Goal: Book appointment/travel/reservation

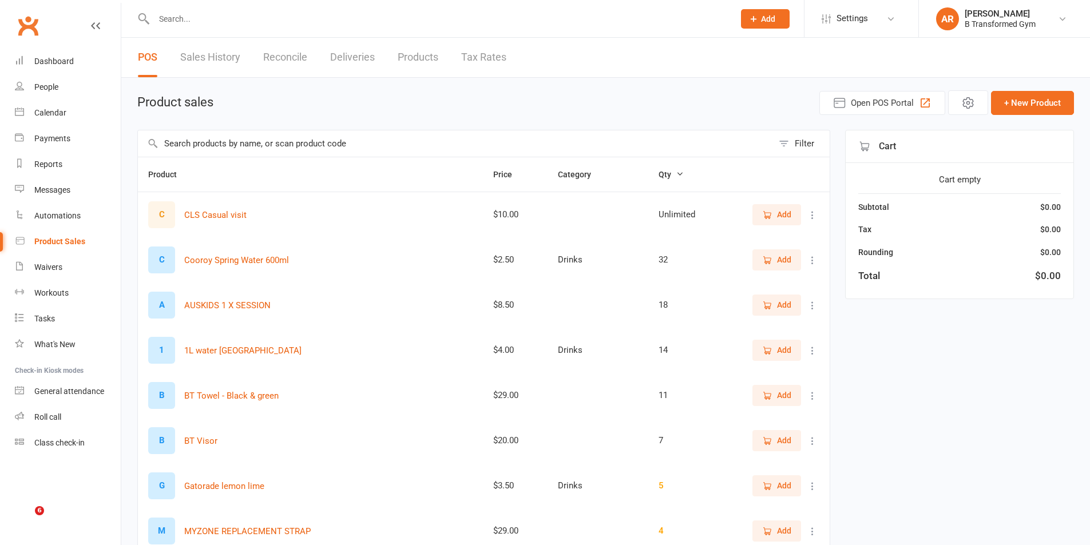
select select "25"
click at [60, 108] on link "Calendar" at bounding box center [68, 113] width 106 height 26
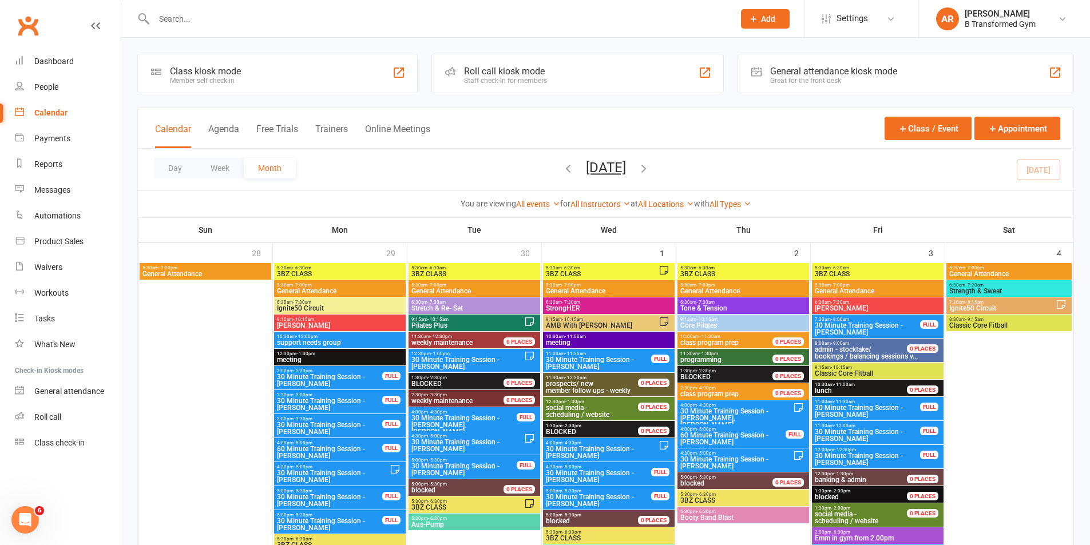
click at [333, 125] on button "Trainers" at bounding box center [331, 136] width 33 height 25
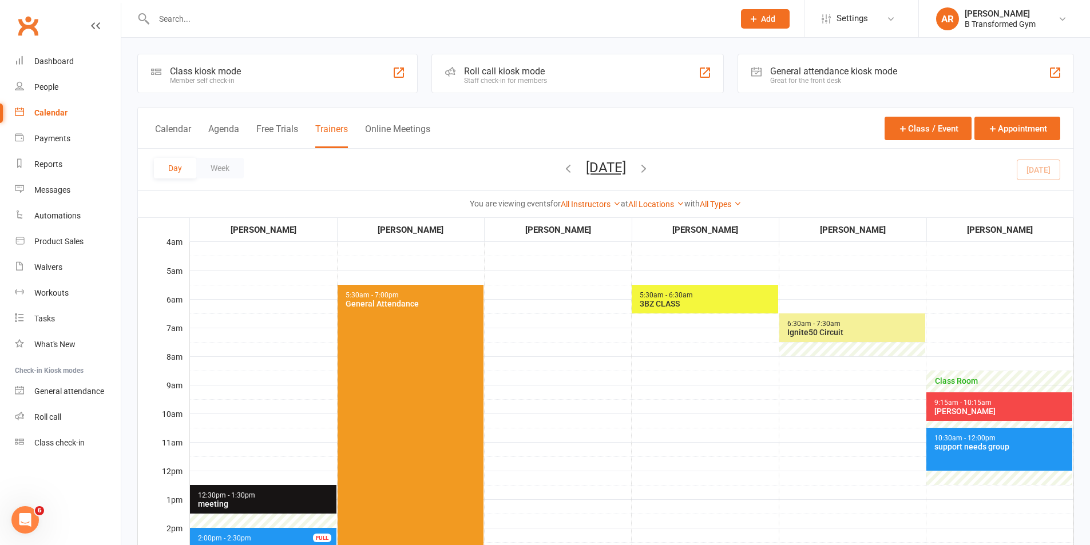
click at [650, 169] on icon "button" at bounding box center [644, 168] width 13 height 13
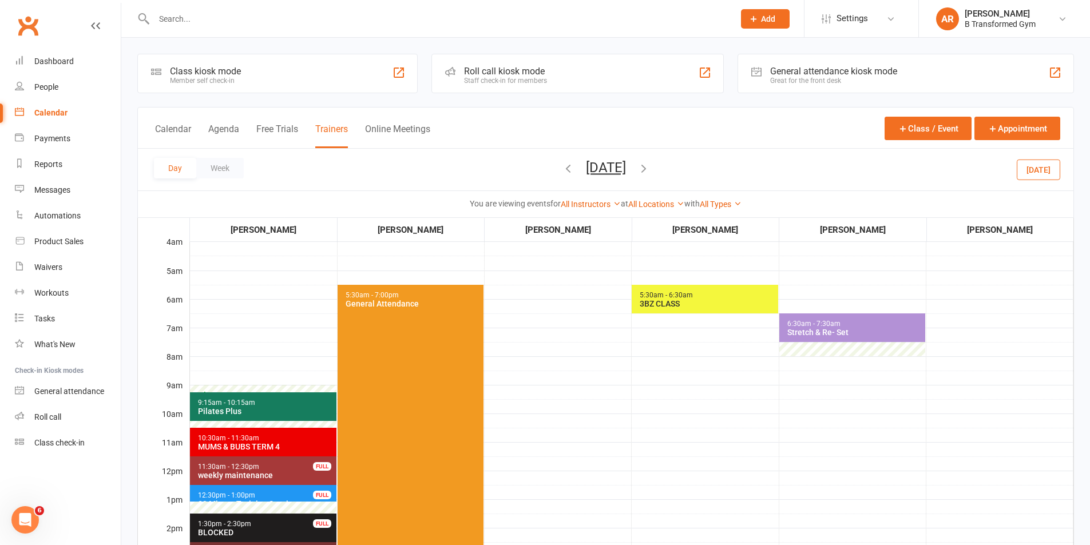
scroll to position [286, 0]
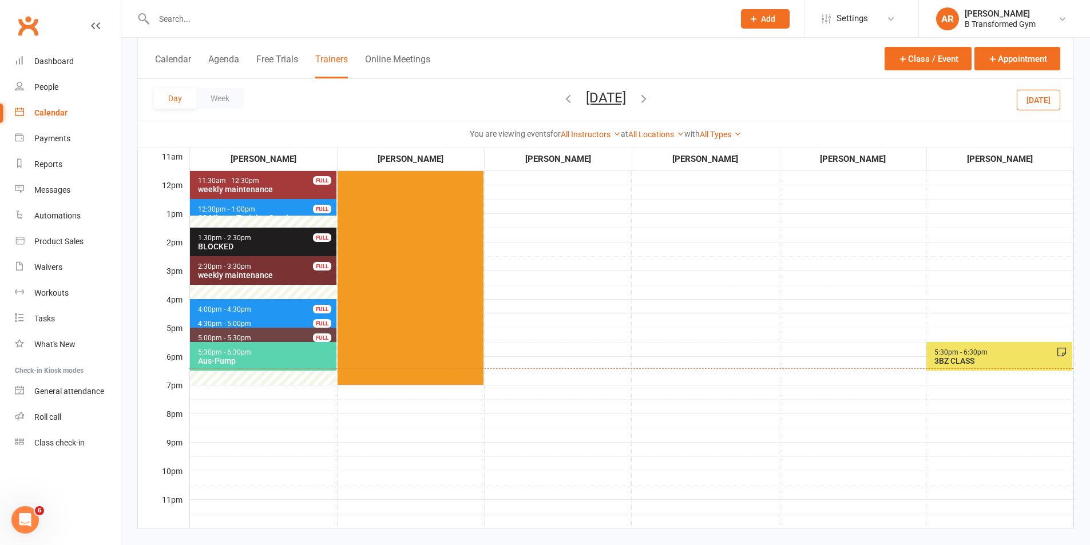
click at [1038, 356] on span "5:30pm - 6:30pm 3BZ CLASS" at bounding box center [1000, 356] width 146 height 29
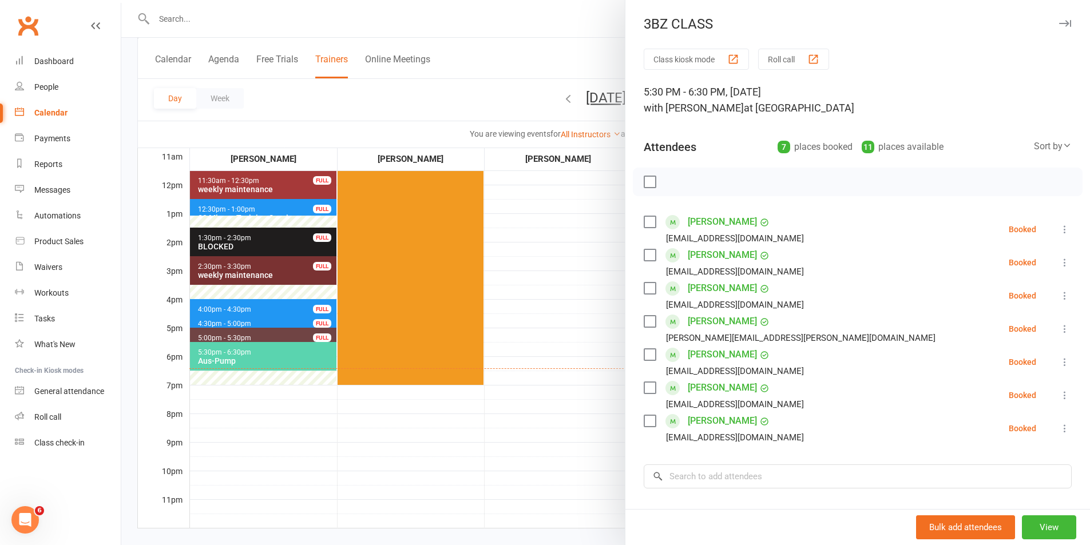
scroll to position [141, 0]
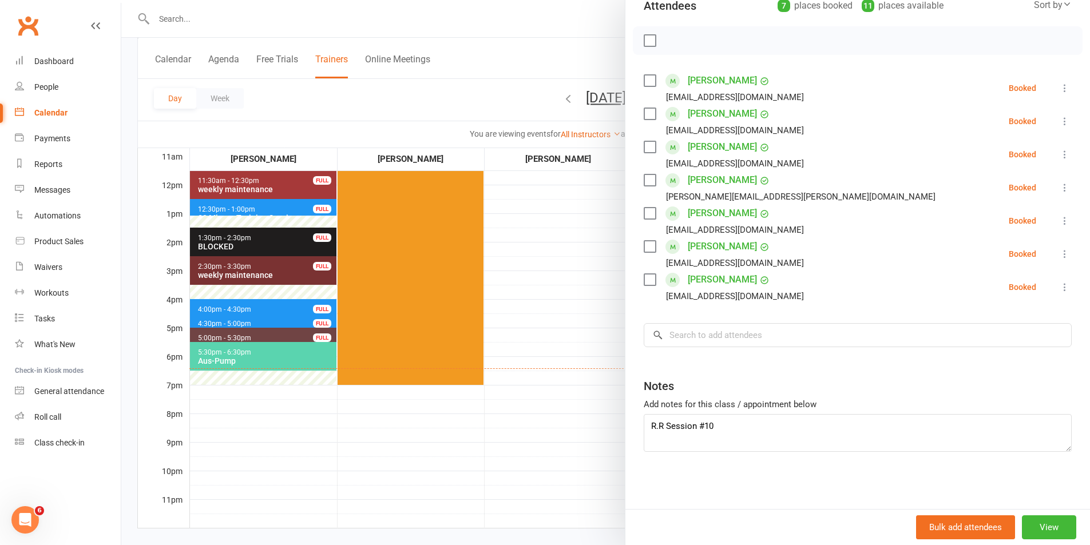
click at [553, 230] on div at bounding box center [605, 272] width 969 height 545
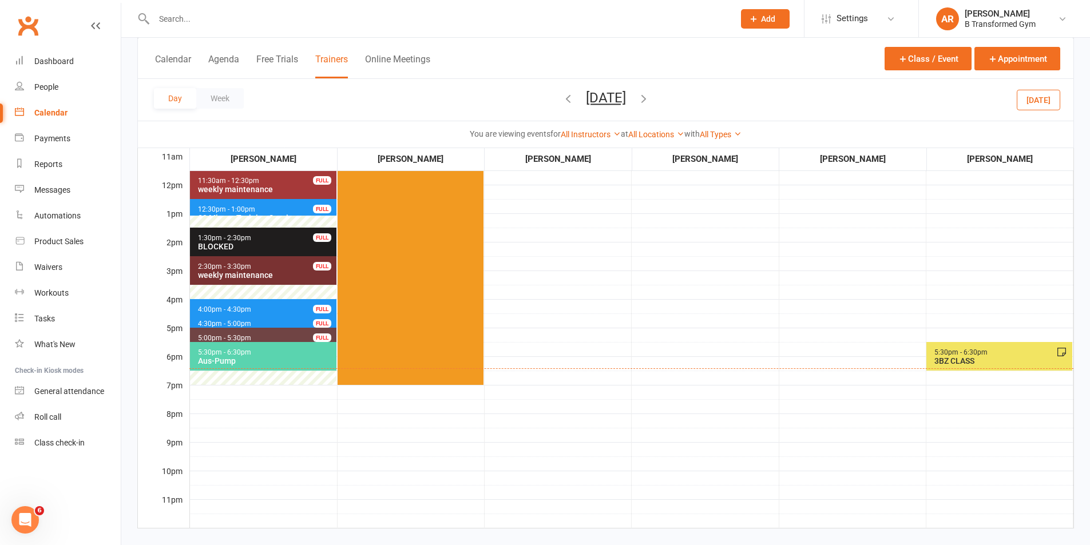
click at [650, 98] on icon "button" at bounding box center [644, 98] width 13 height 13
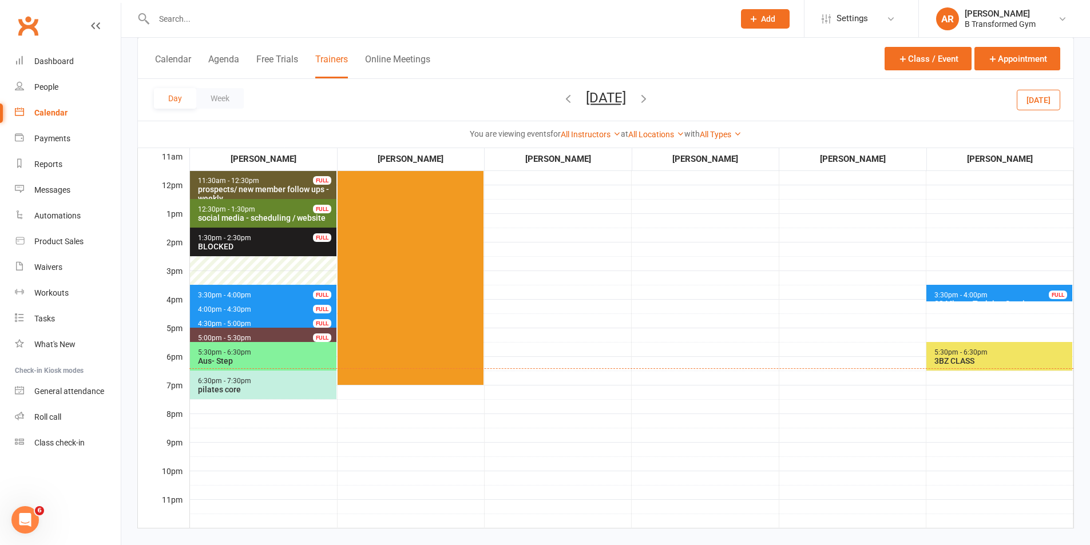
click at [986, 293] on span "3:30pm - 4:00pm" at bounding box center [961, 295] width 54 height 8
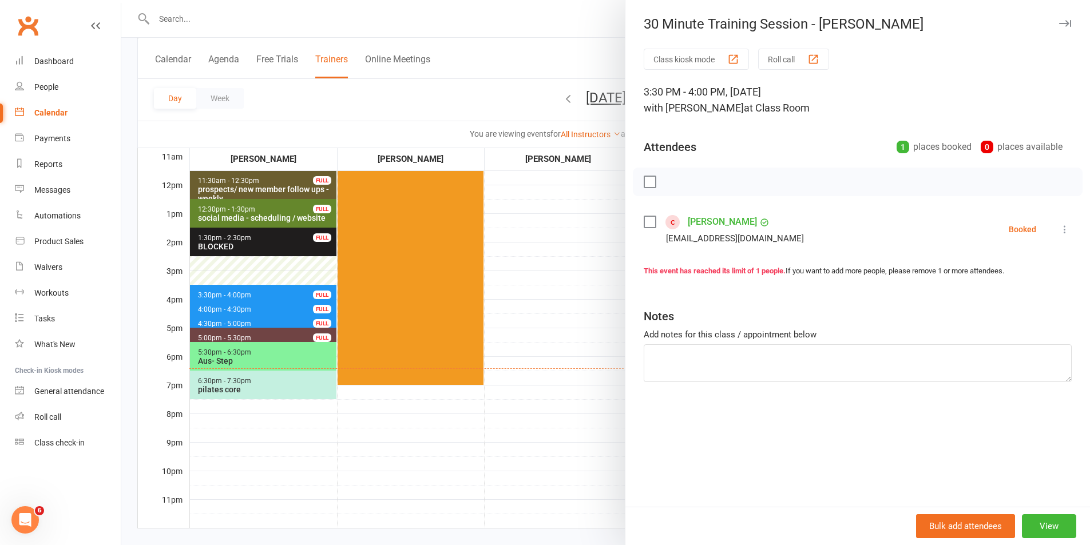
click at [573, 232] on div at bounding box center [605, 272] width 969 height 545
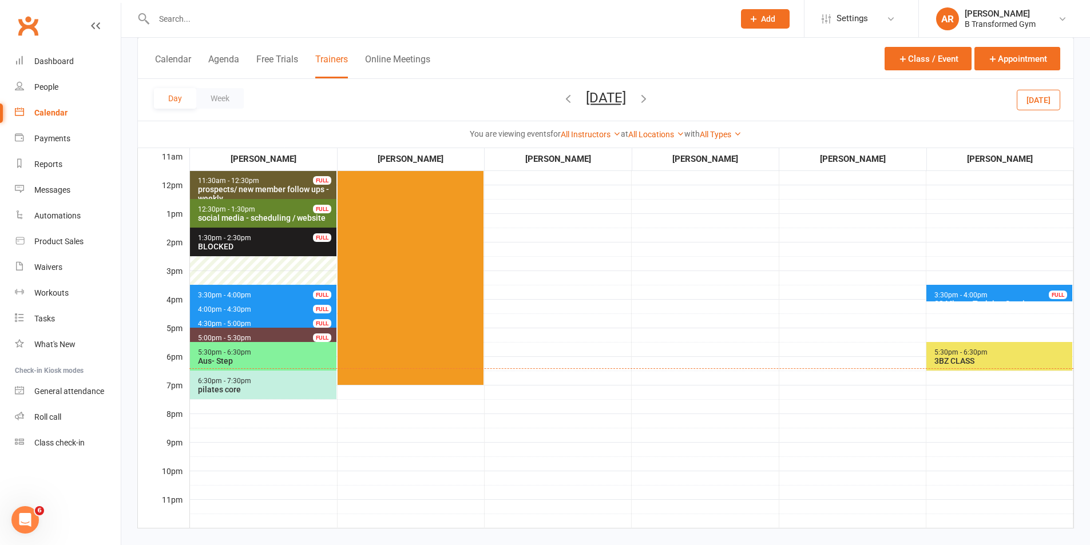
click at [994, 353] on span "5:30pm - 6:30pm 3BZ CLASS" at bounding box center [1000, 356] width 146 height 29
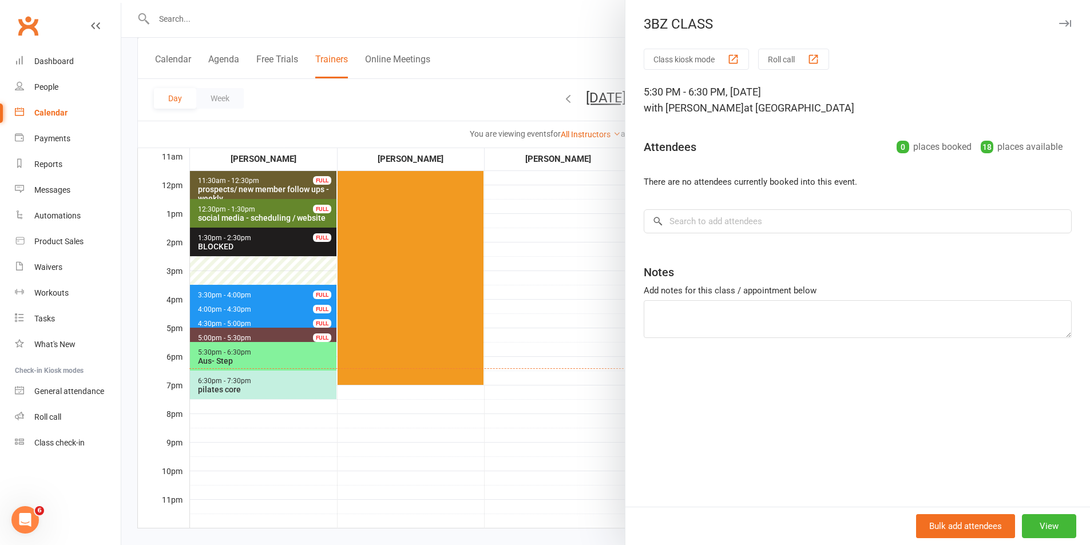
click at [560, 202] on div at bounding box center [605, 272] width 969 height 545
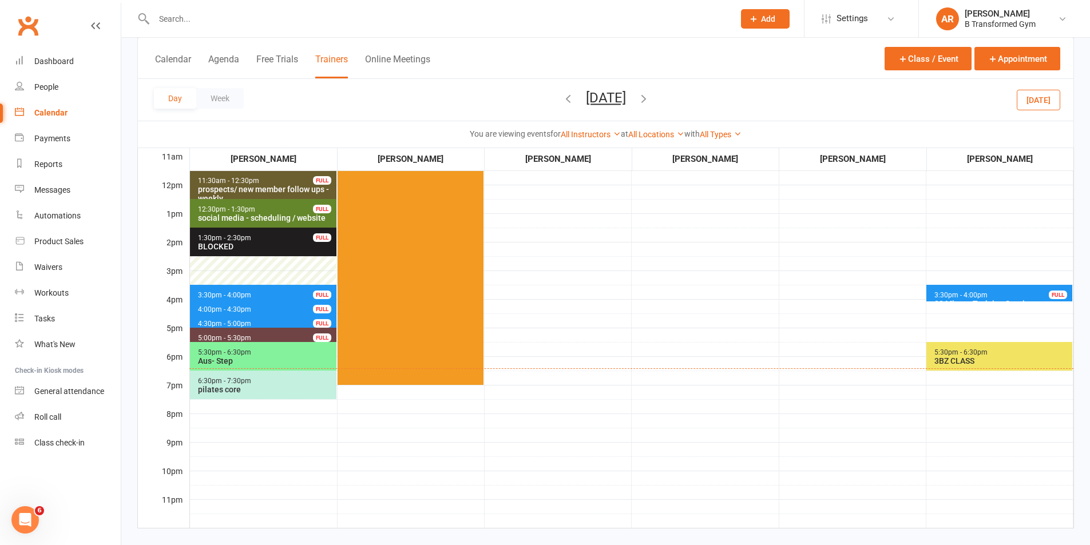
click at [553, 55] on div "Calendar Agenda Free Trials Trainers Online Meetings Class / Event Appointment" at bounding box center [606, 58] width 936 height 41
click at [650, 100] on icon "button" at bounding box center [644, 98] width 13 height 13
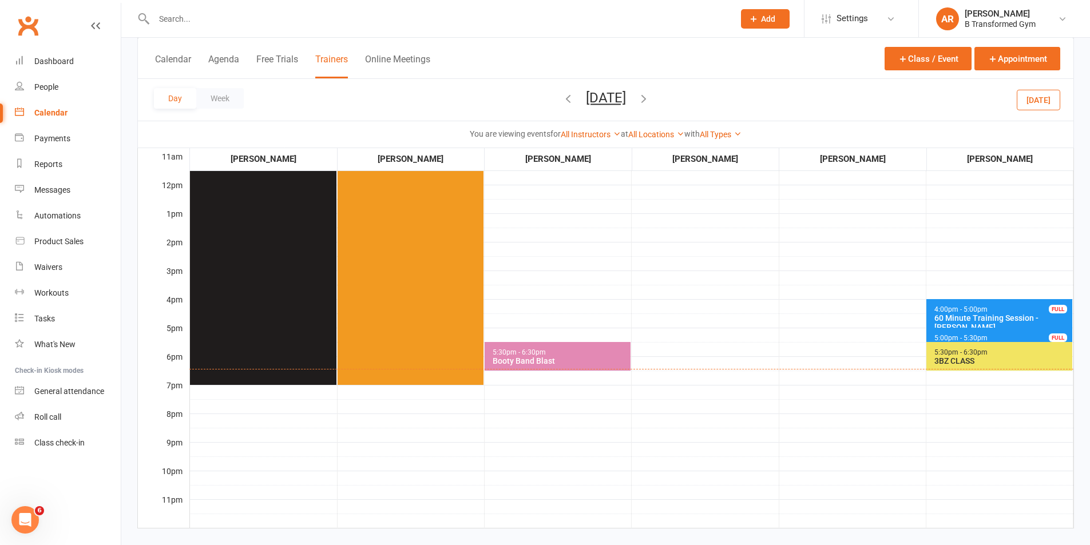
scroll to position [0, 0]
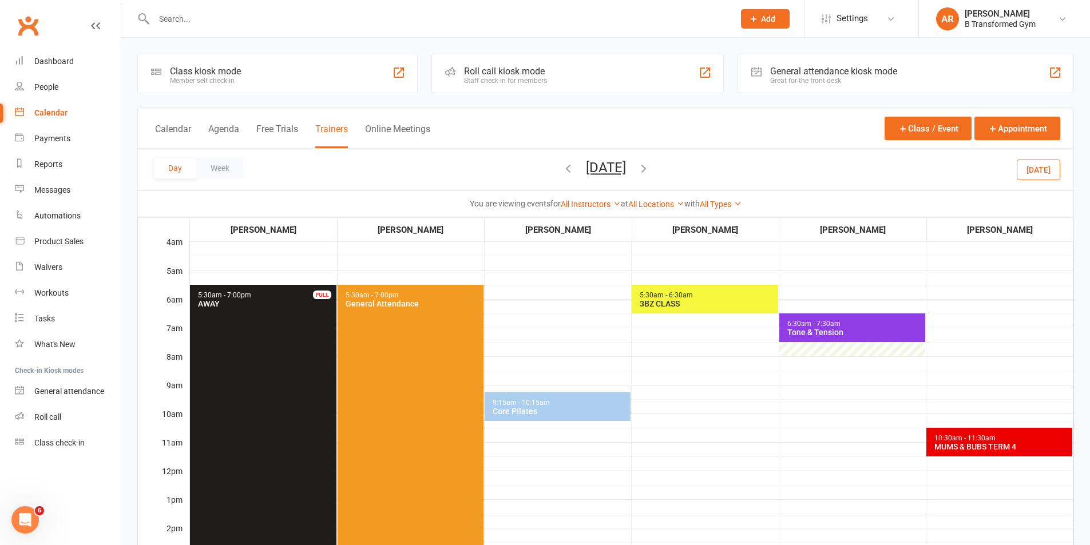
click at [650, 169] on icon "button" at bounding box center [644, 168] width 13 height 13
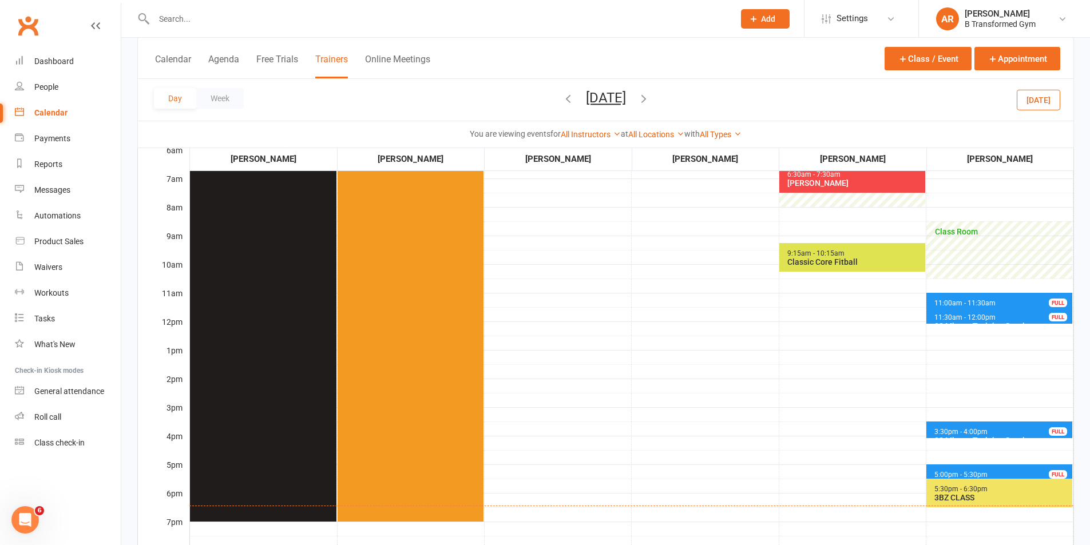
scroll to position [286, 0]
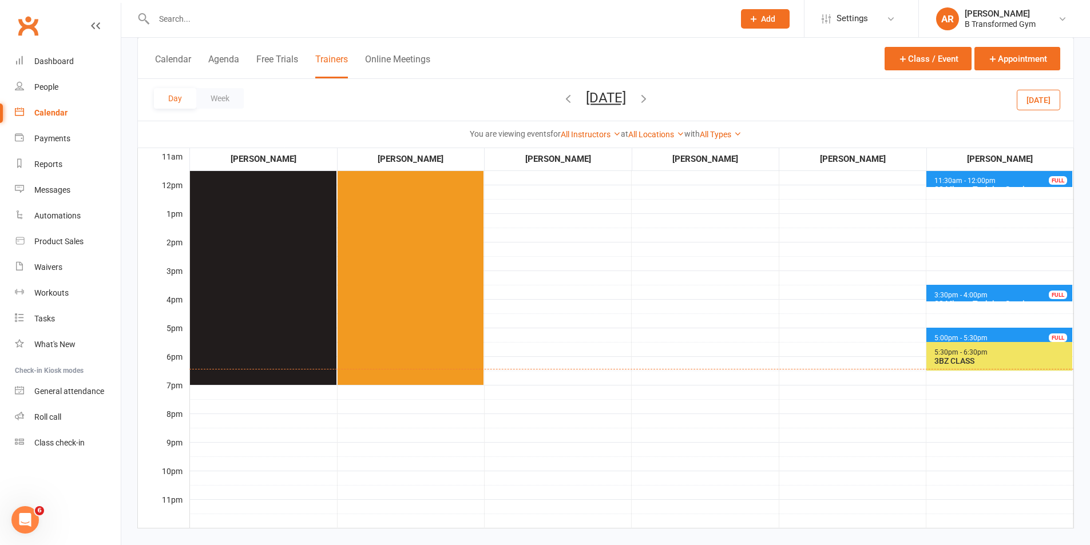
click at [1023, 292] on span "3:30pm - 4:00pm 30 Minute Training Session - [PERSON_NAME] FULL" at bounding box center [1000, 293] width 146 height 17
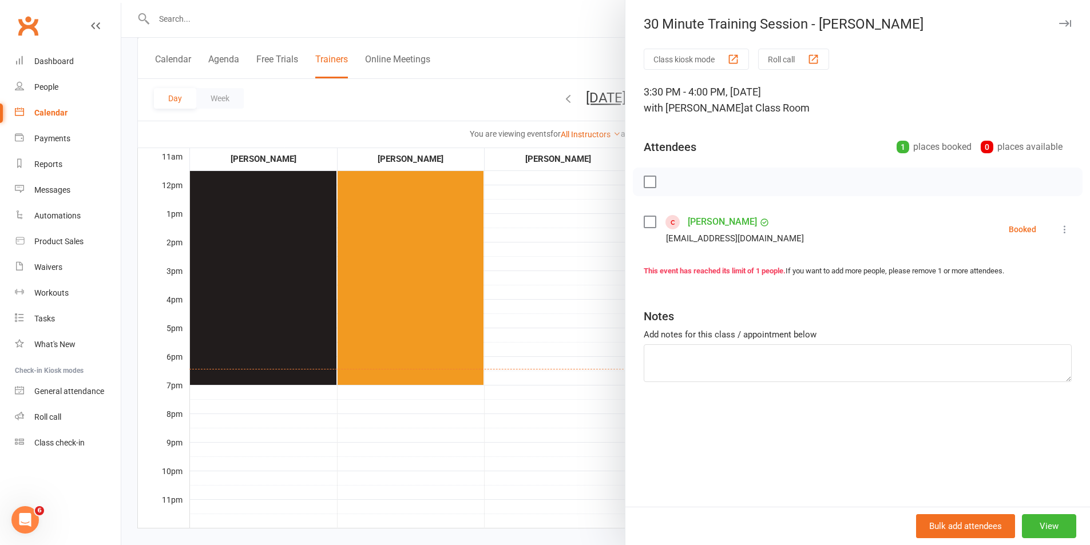
click at [541, 232] on div at bounding box center [605, 272] width 969 height 545
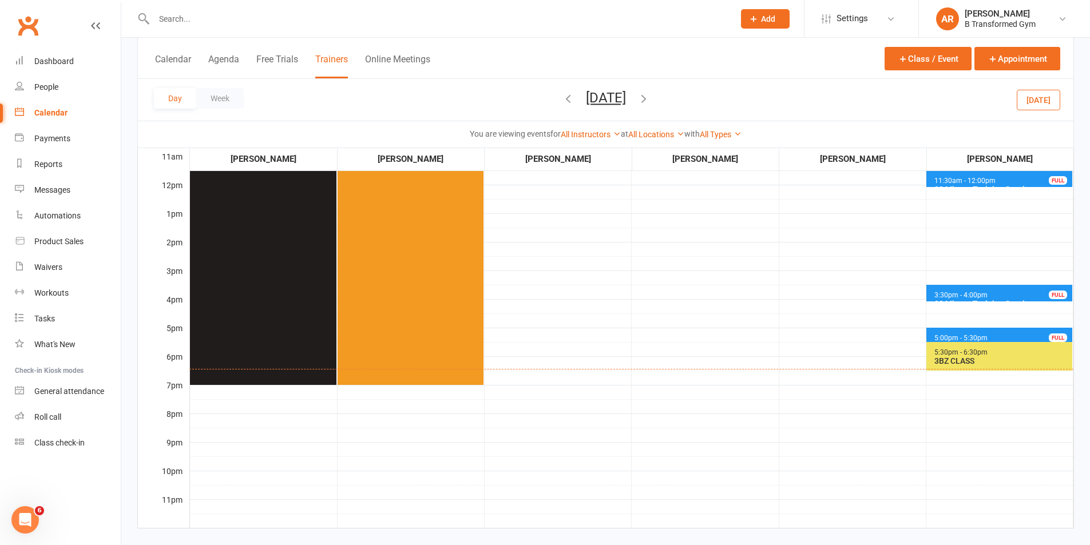
click at [1026, 330] on span "5:00pm - 5:30pm 30 Minute Training Session - [PERSON_NAME] FULL" at bounding box center [1000, 336] width 146 height 17
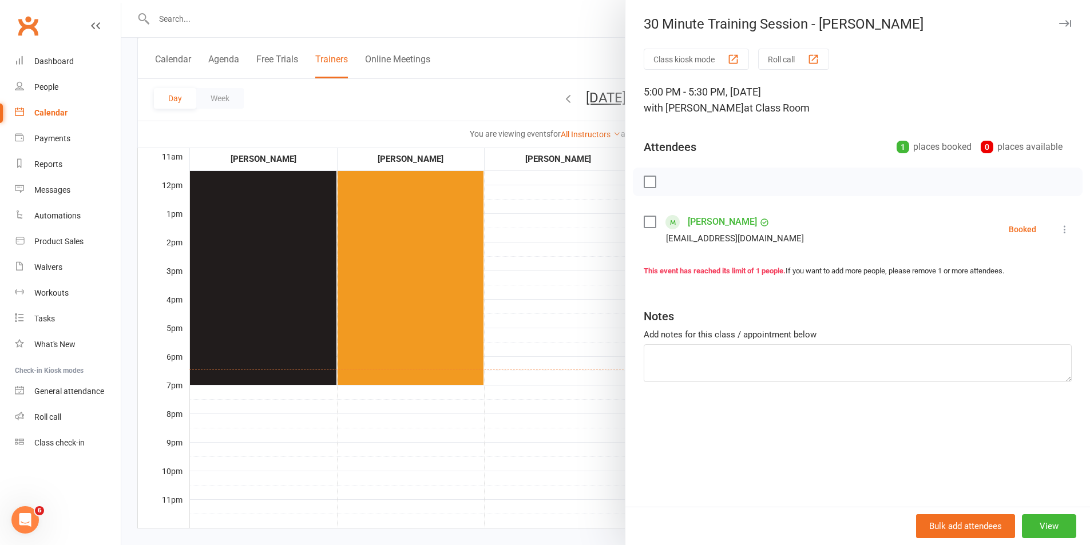
click at [553, 236] on div at bounding box center [605, 272] width 969 height 545
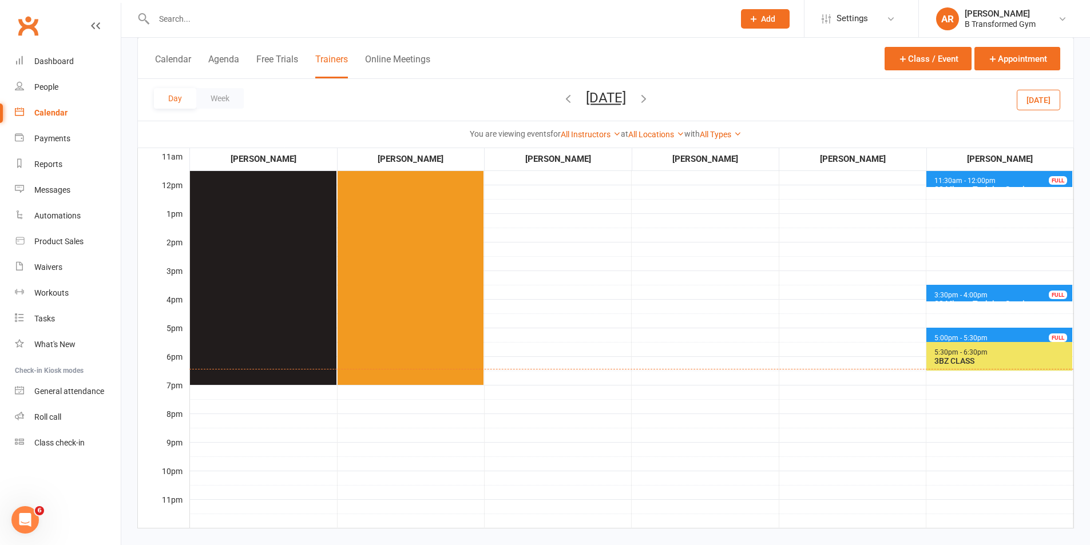
scroll to position [0, 0]
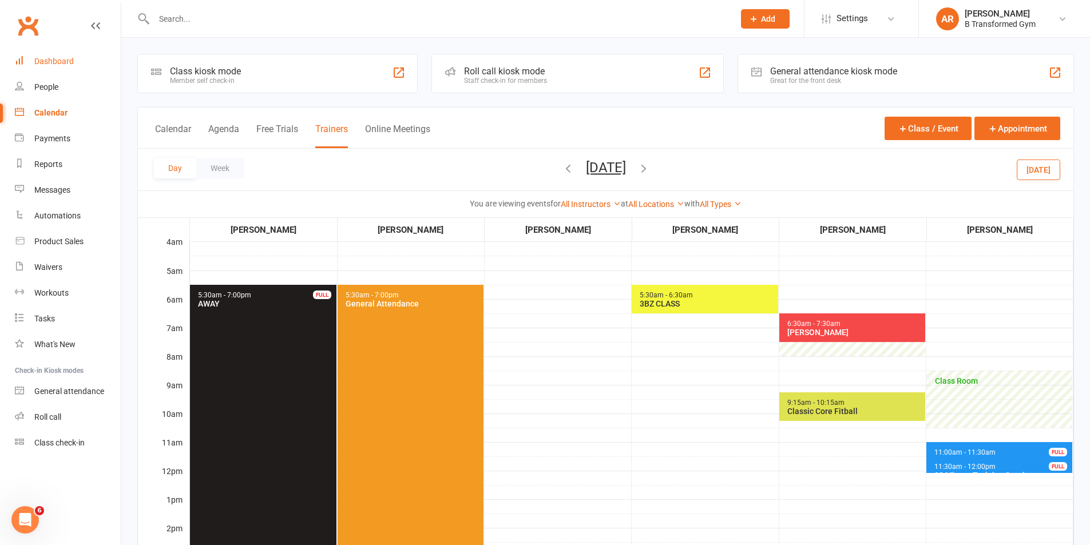
click at [57, 61] on div "Dashboard" at bounding box center [53, 61] width 39 height 9
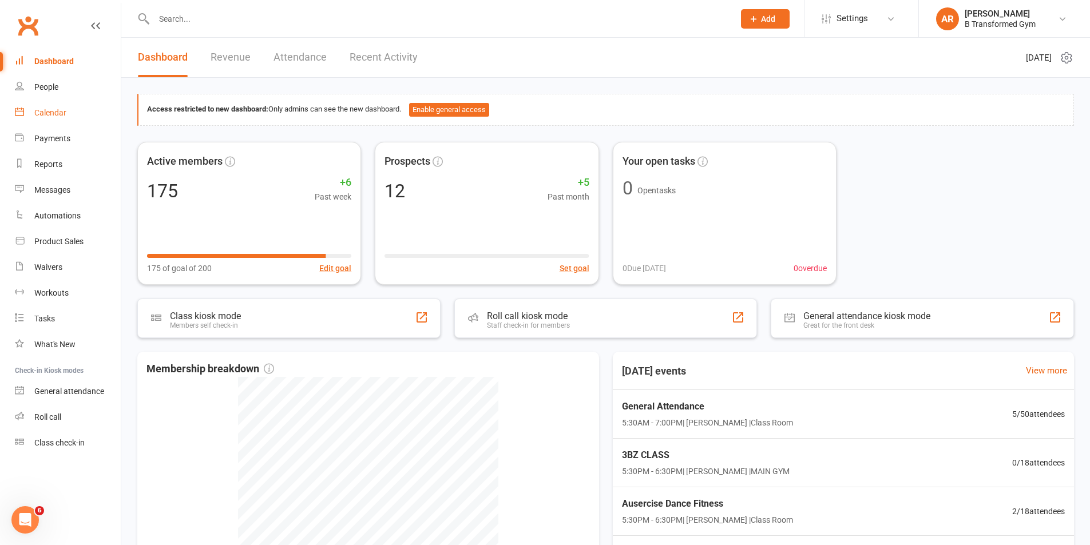
click at [64, 110] on div "Calendar" at bounding box center [50, 112] width 32 height 9
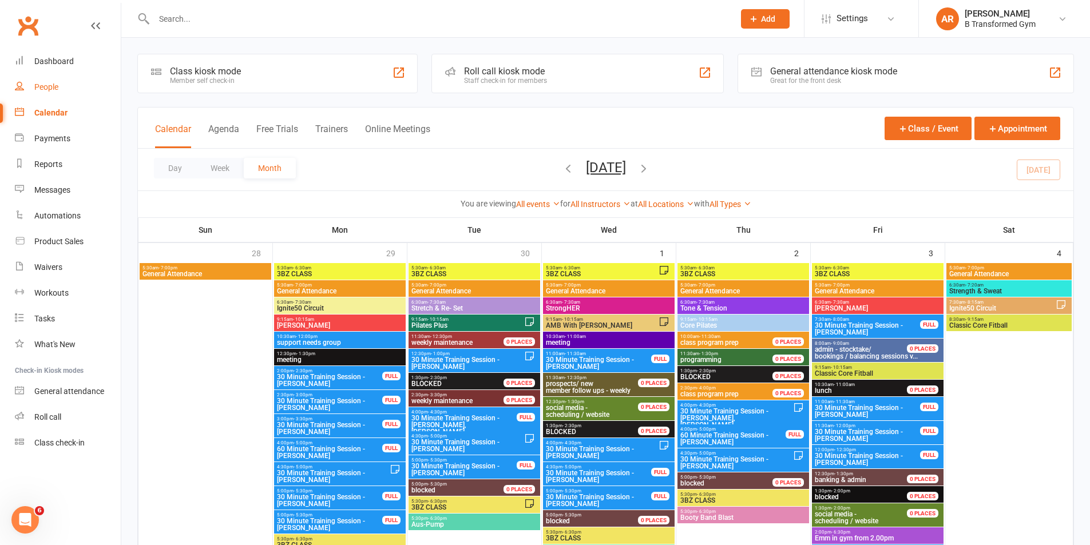
click at [54, 82] on div "People" at bounding box center [46, 86] width 24 height 9
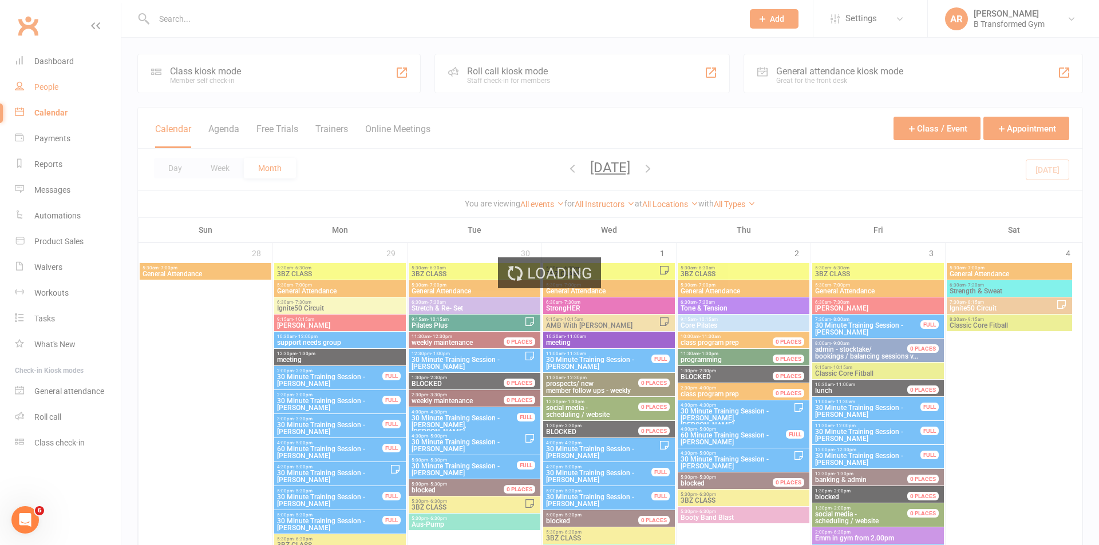
select select "100"
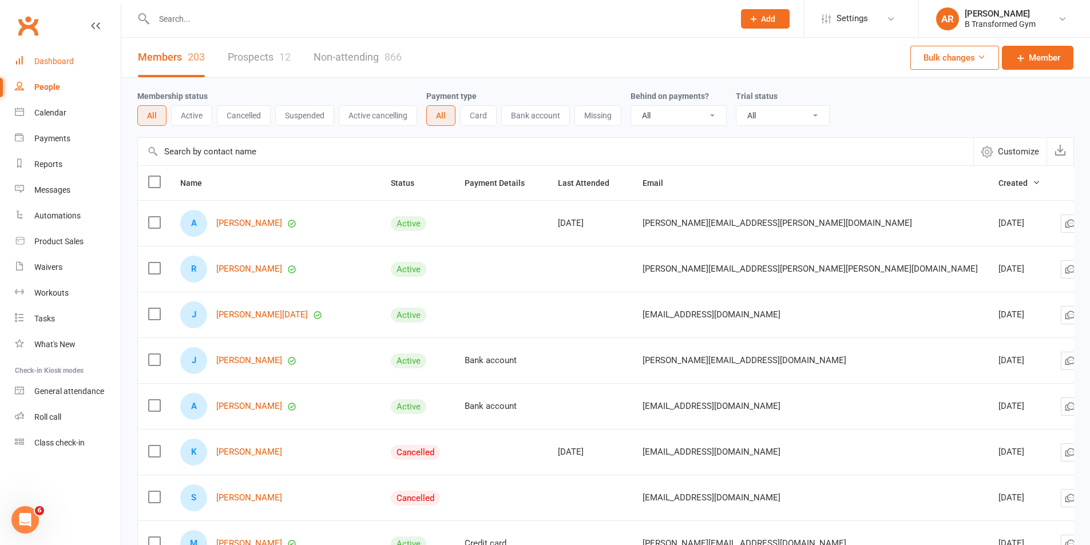
click at [60, 66] on link "Dashboard" at bounding box center [68, 62] width 106 height 26
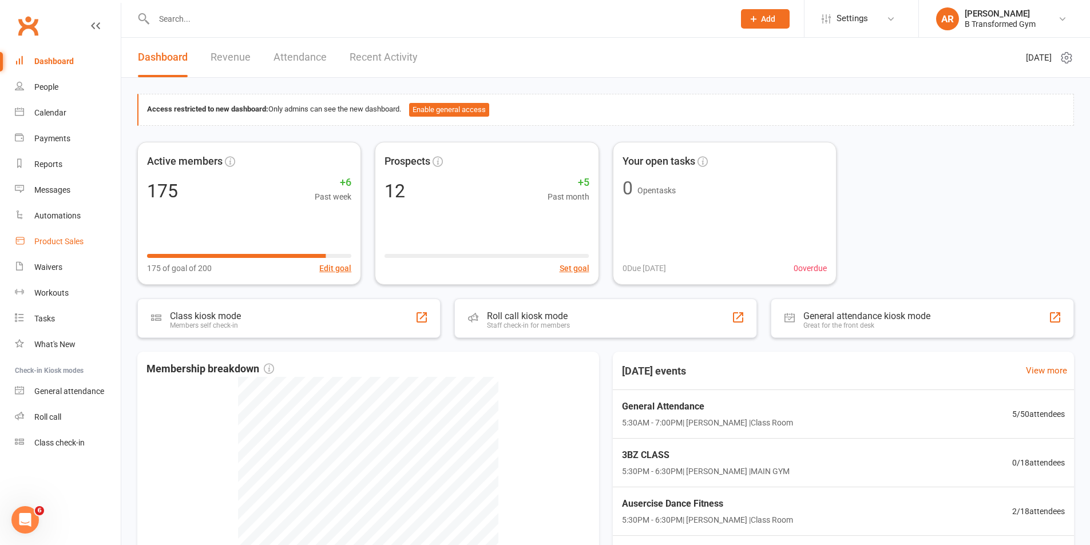
click at [55, 234] on link "Product Sales" at bounding box center [68, 242] width 106 height 26
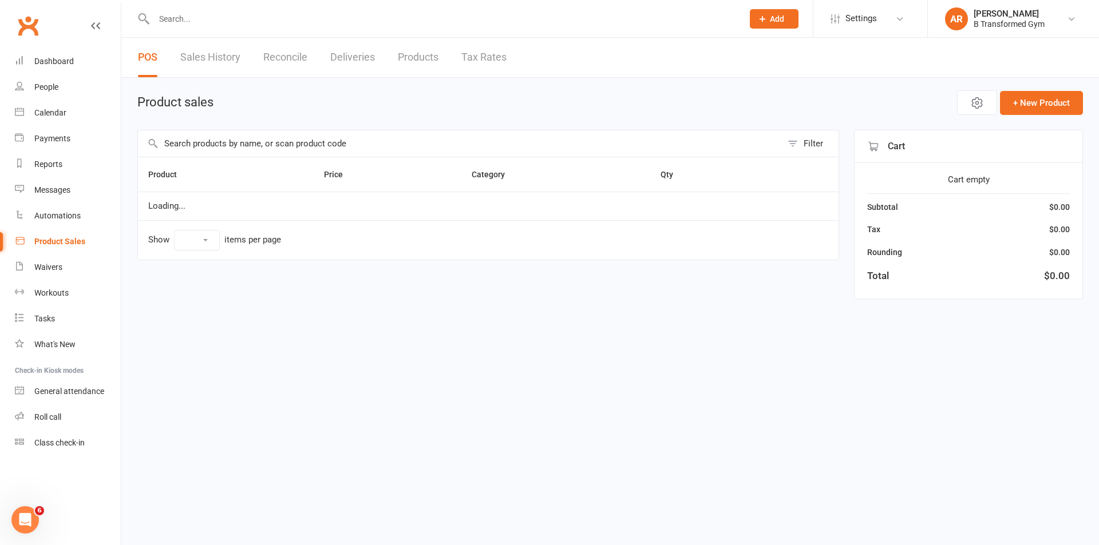
select select "25"
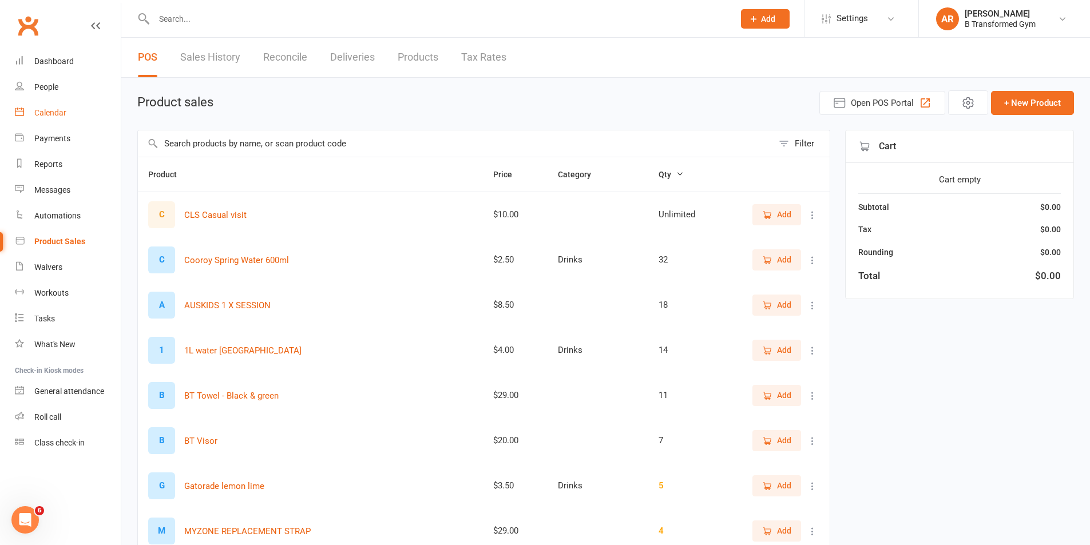
click at [48, 104] on link "Calendar" at bounding box center [68, 113] width 106 height 26
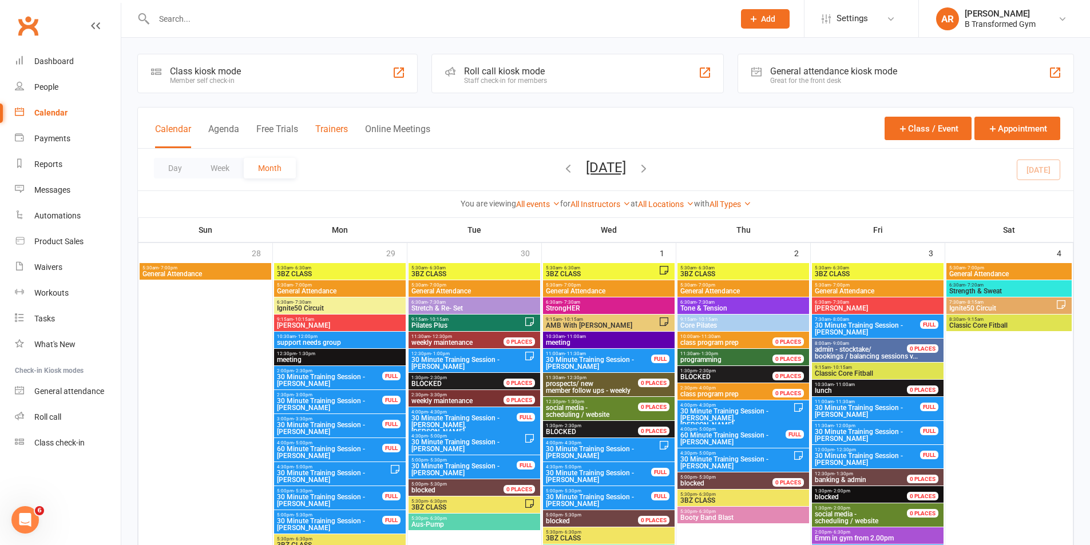
click at [340, 128] on button "Trainers" at bounding box center [331, 136] width 33 height 25
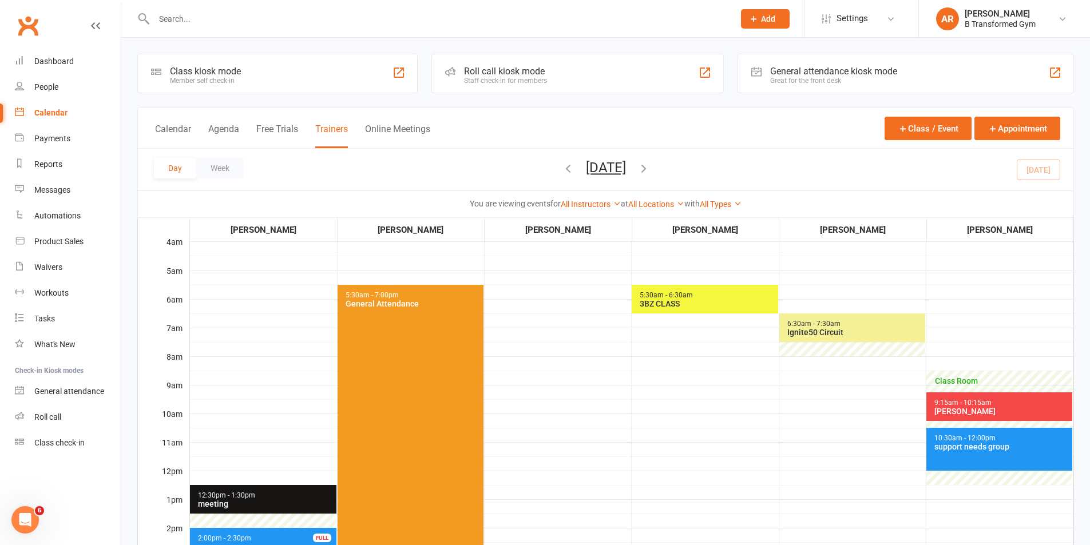
click at [650, 167] on icon "button" at bounding box center [644, 168] width 13 height 13
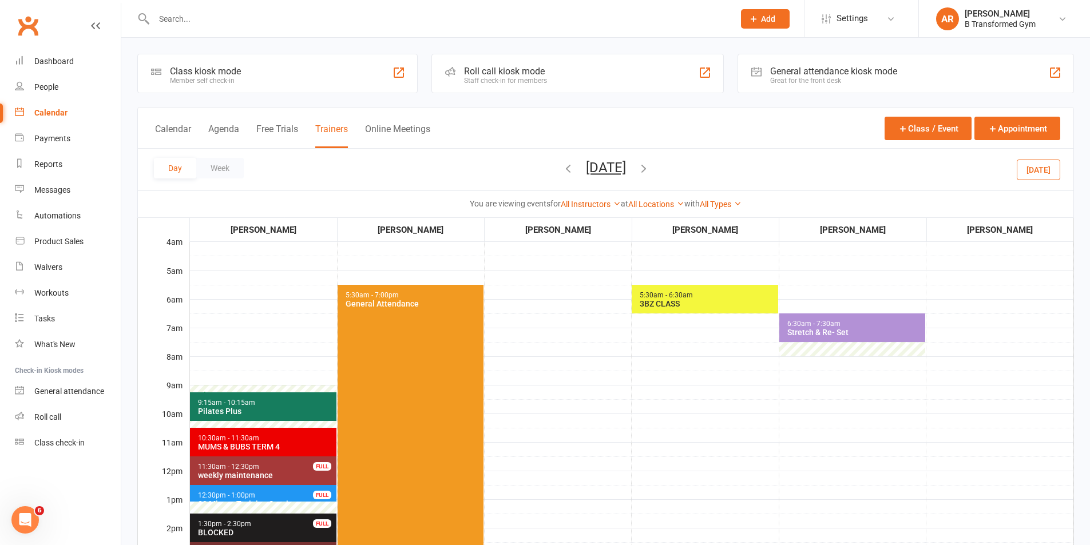
click at [256, 441] on span "10:30am - 11:30am" at bounding box center [228, 438] width 62 height 8
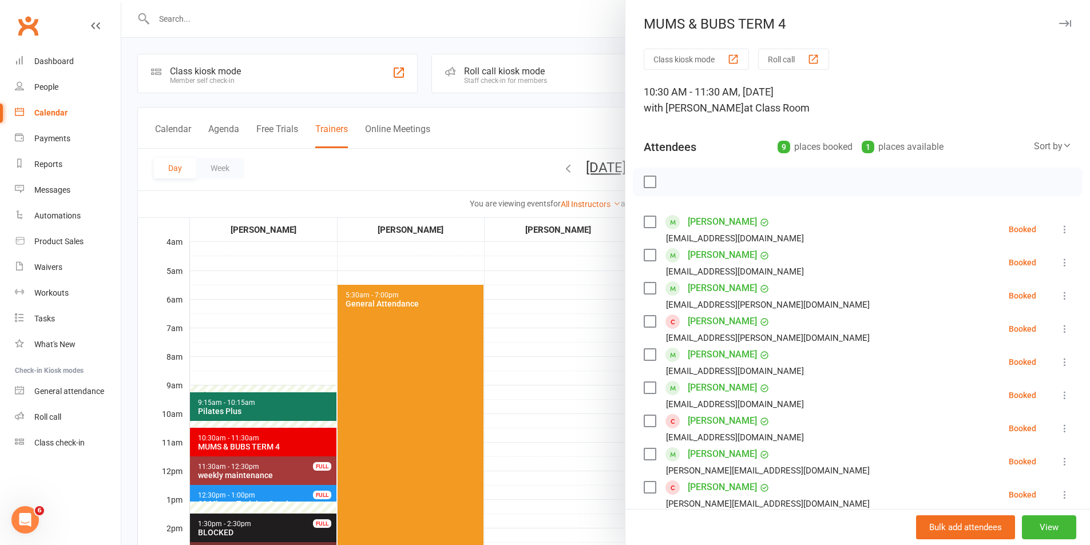
click at [560, 354] on div at bounding box center [605, 272] width 969 height 545
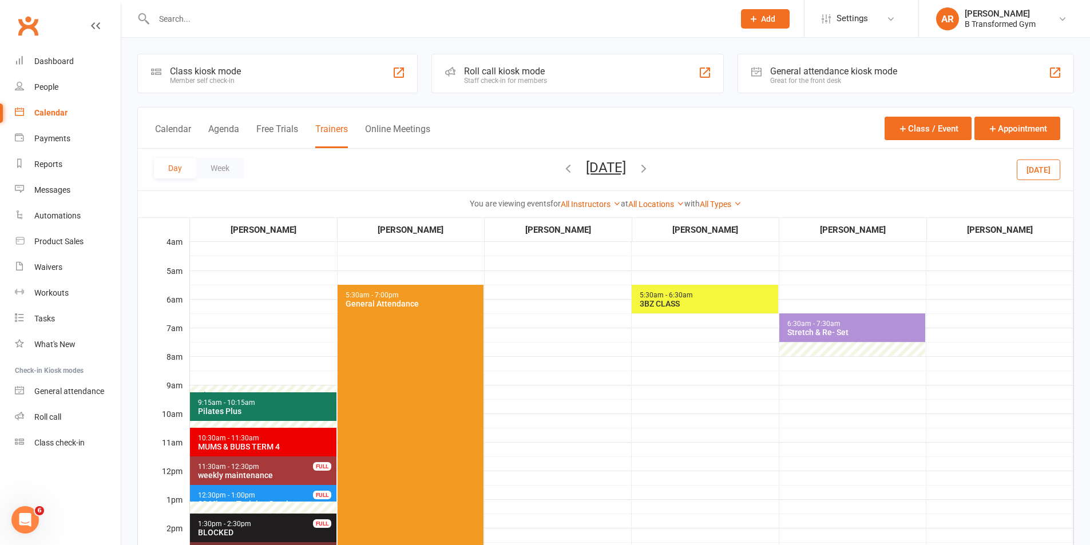
click at [562, 171] on icon "button" at bounding box center [568, 168] width 13 height 13
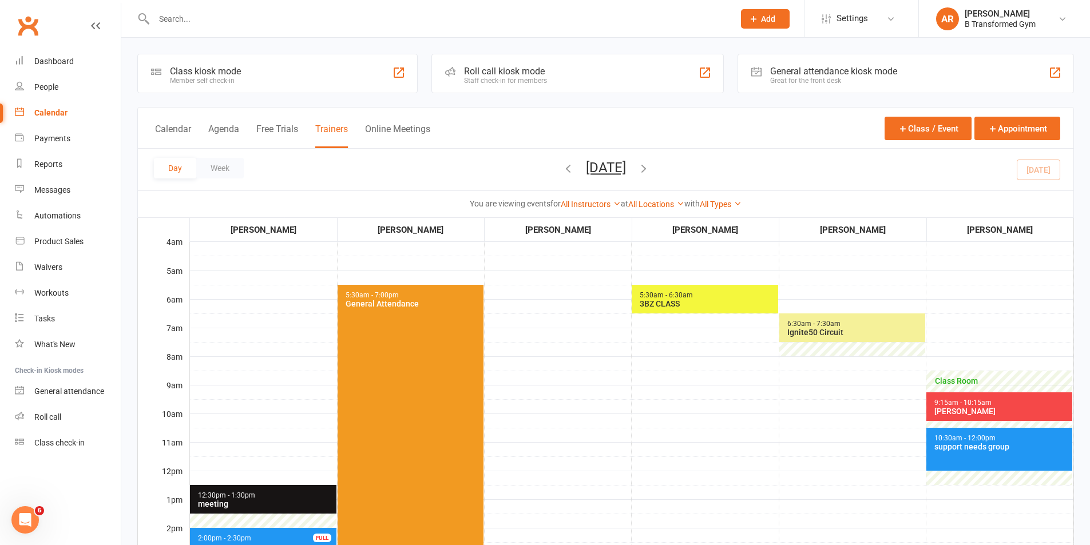
scroll to position [286, 0]
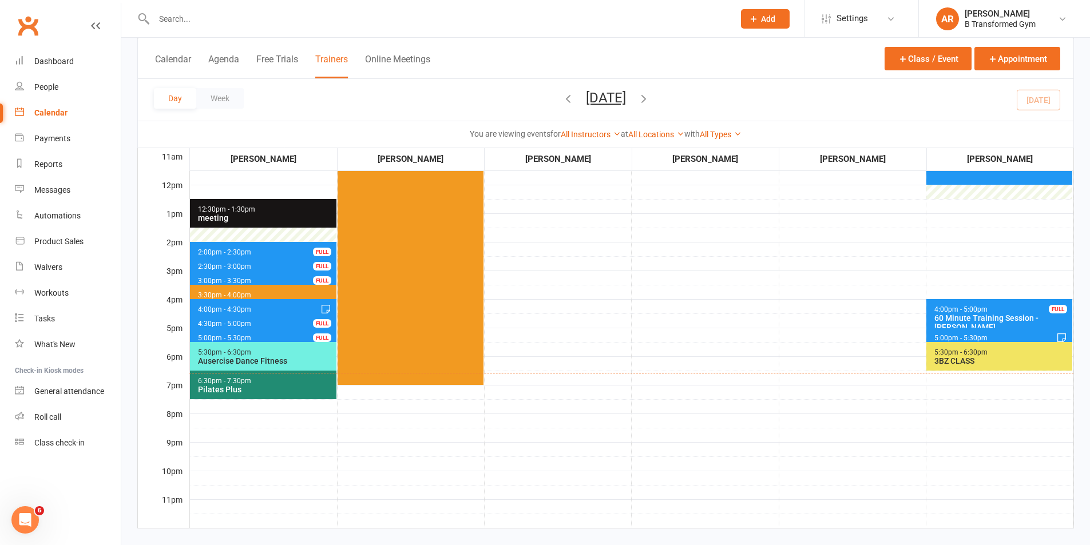
click at [284, 359] on div "Ausercise Dance Fitness" at bounding box center [265, 361] width 137 height 9
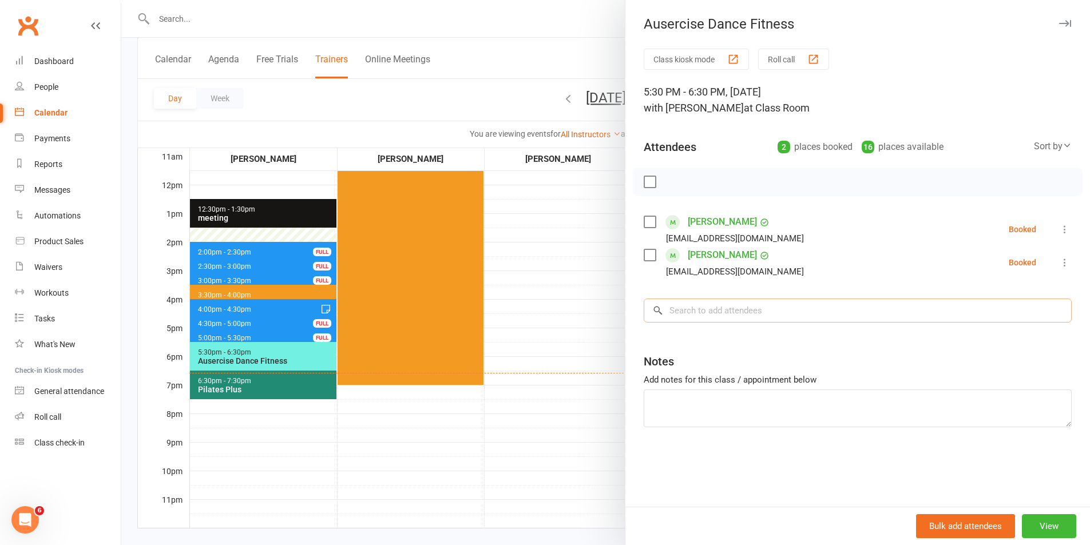
click at [707, 308] on input "search" at bounding box center [858, 311] width 428 height 24
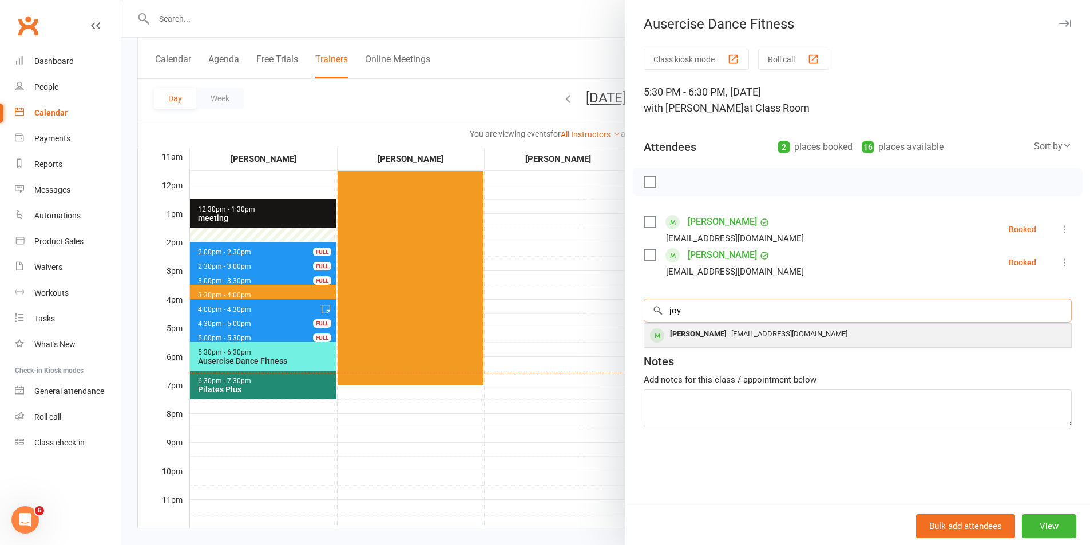
type input "joy"
click at [731, 330] on span "[EMAIL_ADDRESS][DOMAIN_NAME]" at bounding box center [789, 334] width 116 height 9
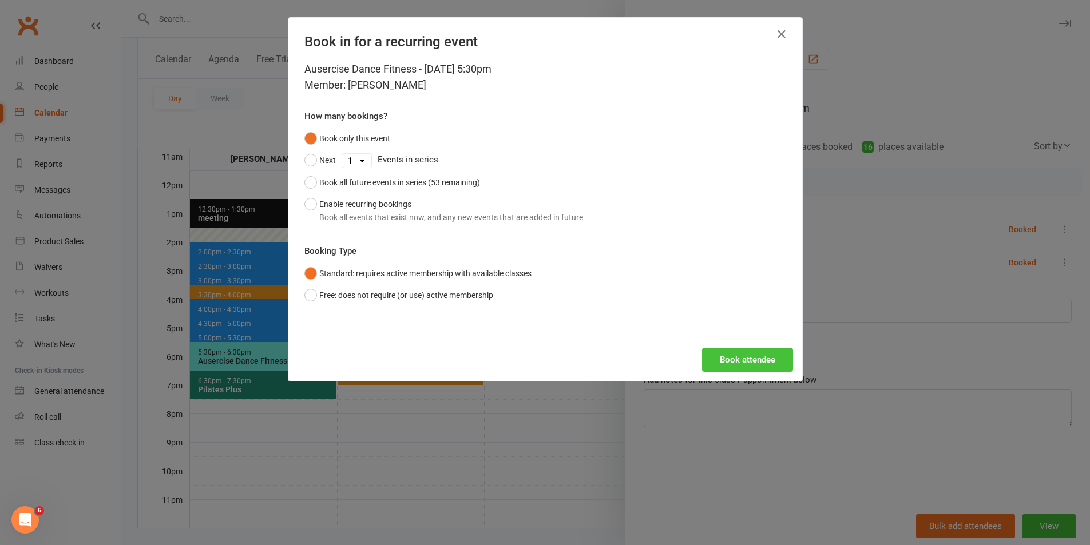
click at [720, 357] on button "Book attendee" at bounding box center [747, 360] width 91 height 24
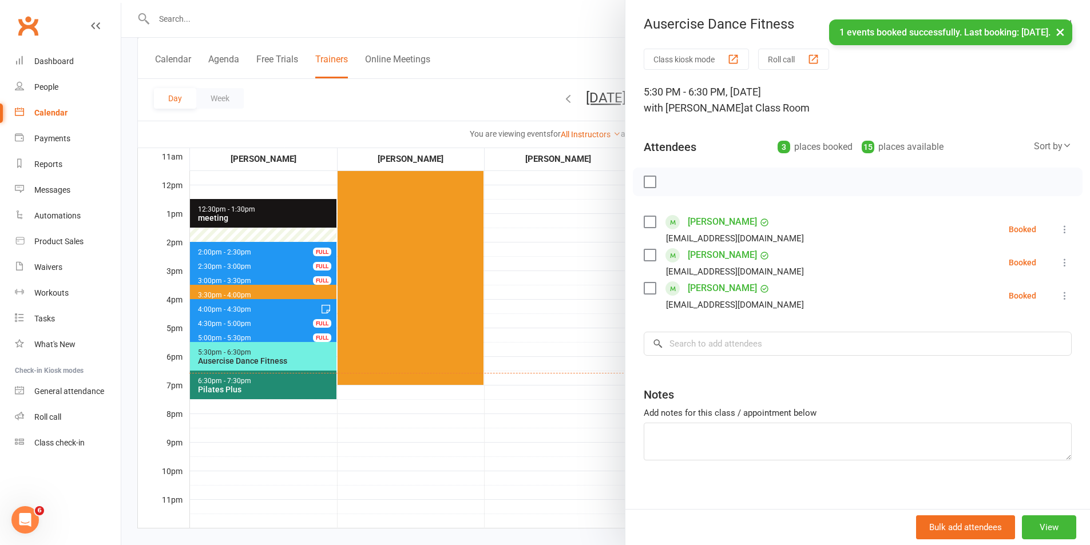
click at [648, 177] on label at bounding box center [649, 181] width 11 height 11
click at [676, 176] on icon "button" at bounding box center [675, 182] width 13 height 13
click at [573, 315] on div at bounding box center [605, 272] width 969 height 545
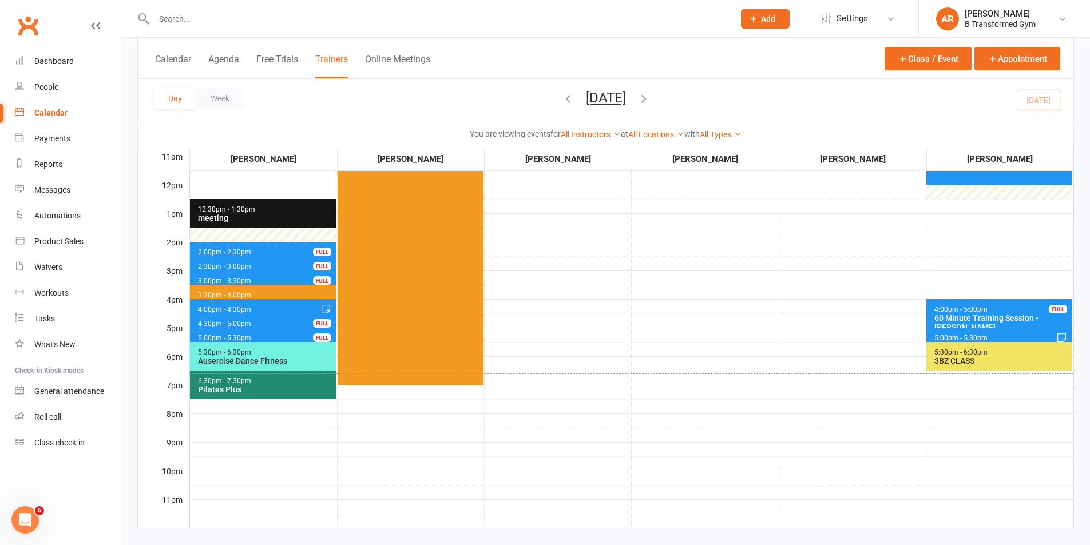
click at [954, 335] on span "5:00pm - 5:30pm" at bounding box center [961, 338] width 54 height 8
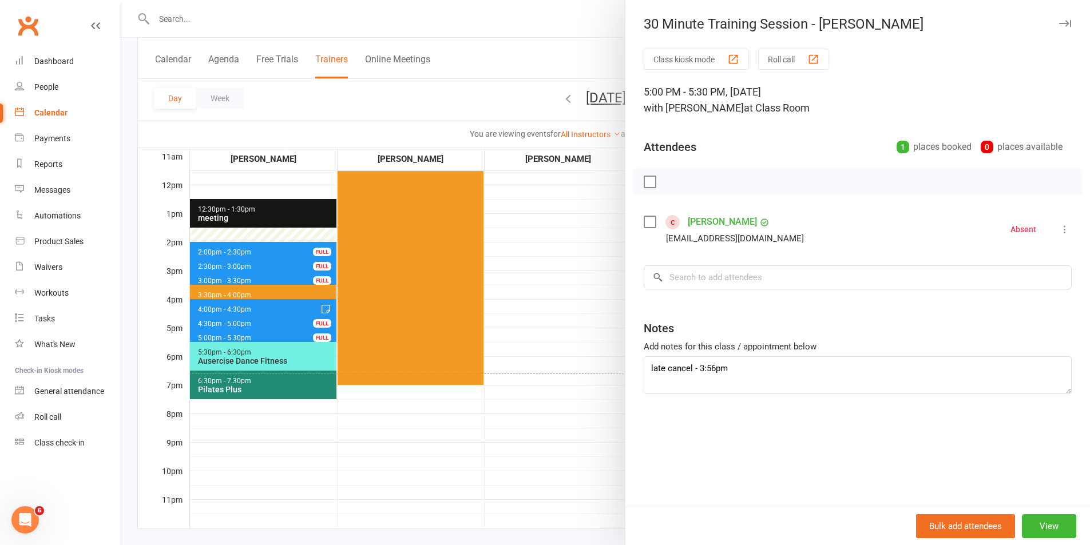
click at [514, 330] on div at bounding box center [605, 272] width 969 height 545
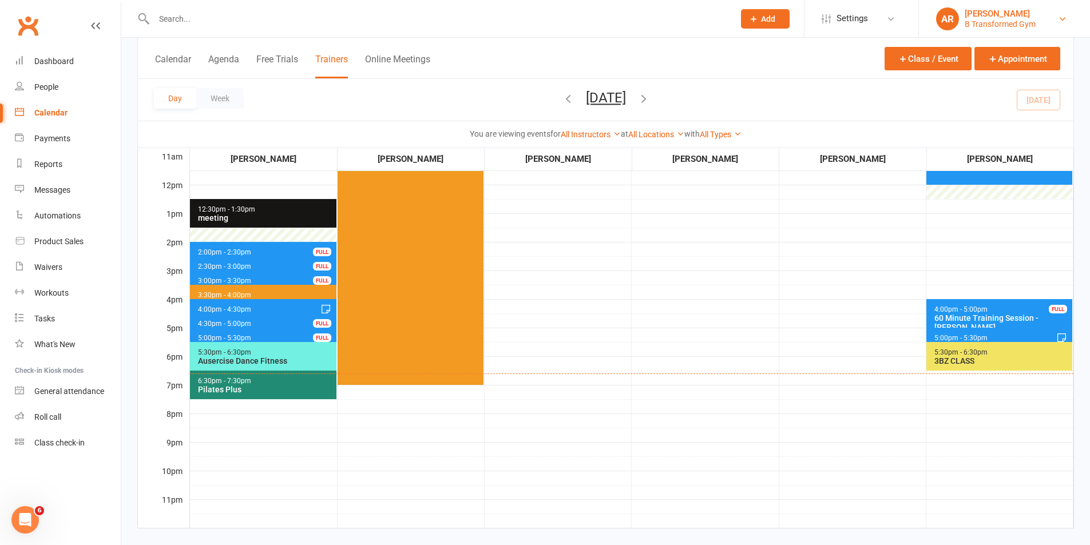
drag, startPoint x: 987, startPoint y: 7, endPoint x: 988, endPoint y: 13, distance: 5.8
click at [987, 13] on link "AR [PERSON_NAME] B Transformed Gym" at bounding box center [1004, 18] width 137 height 23
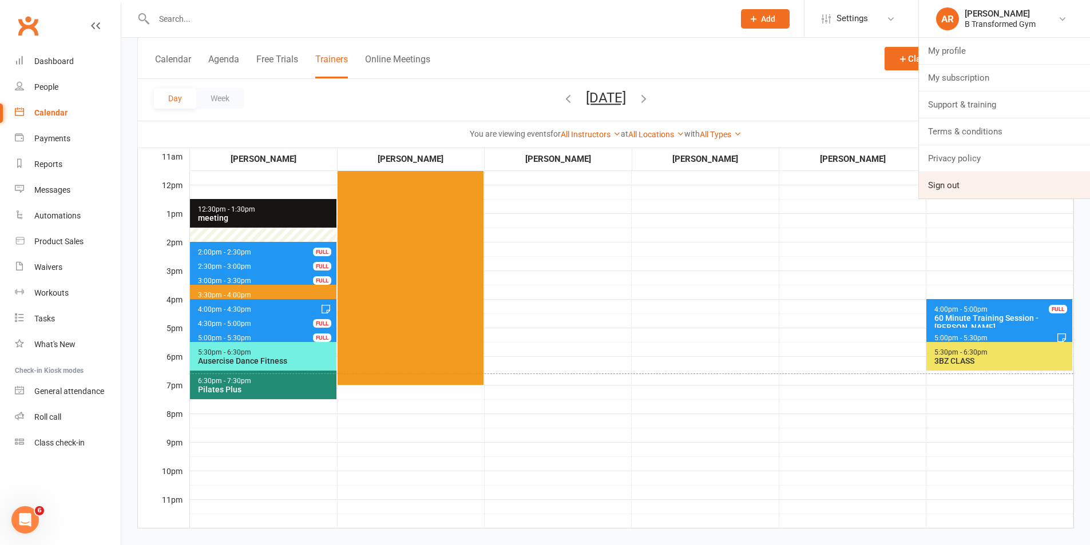
drag, startPoint x: 932, startPoint y: 188, endPoint x: 927, endPoint y: 191, distance: 6.4
click at [932, 188] on link "Sign out" at bounding box center [1004, 185] width 171 height 26
